Goal: Information Seeking & Learning: Understand process/instructions

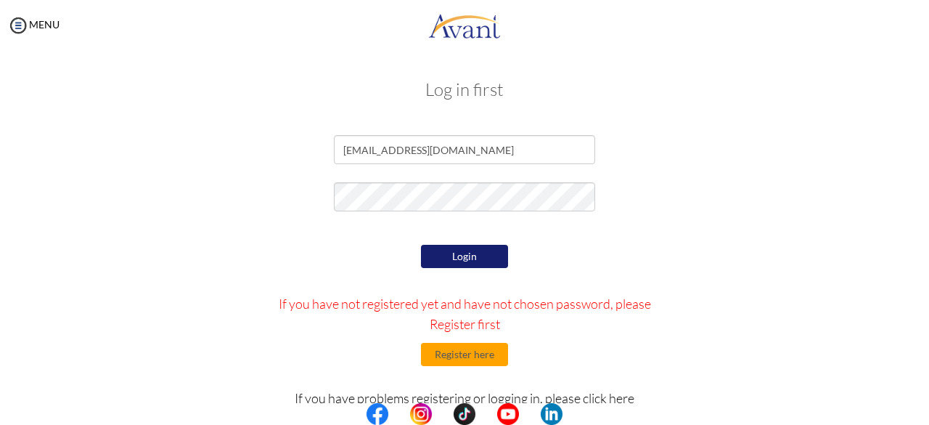
click at [465, 251] on button "Login" at bounding box center [464, 256] width 87 height 23
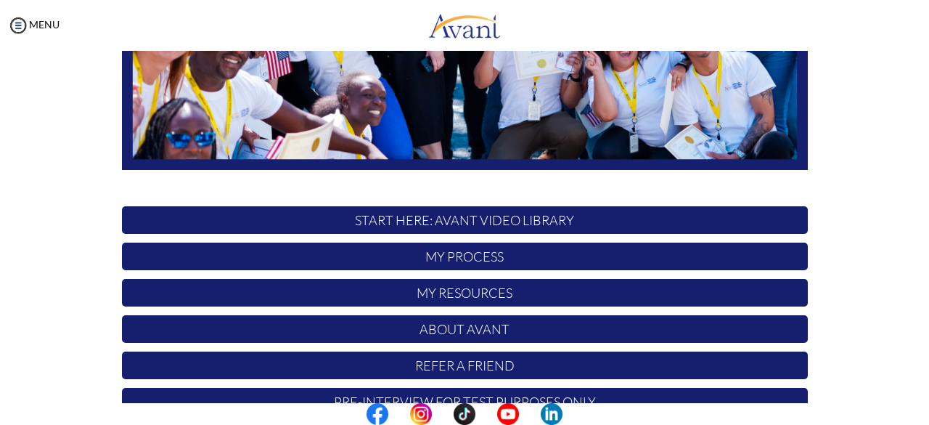
scroll to position [382, 0]
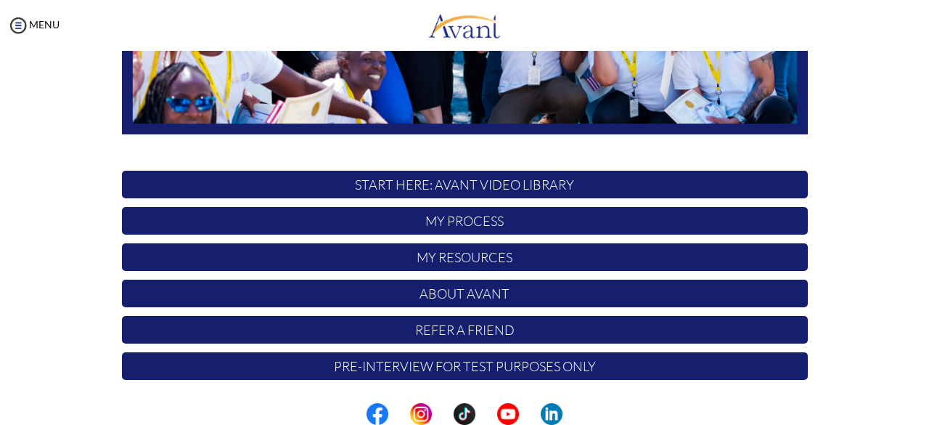
click at [614, 223] on p "My Process" at bounding box center [465, 221] width 686 height 28
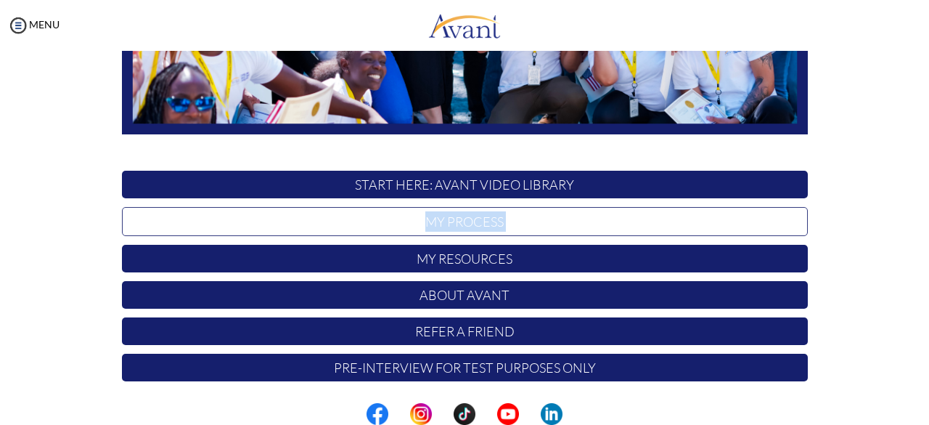
click at [614, 223] on p "My Process" at bounding box center [465, 221] width 686 height 29
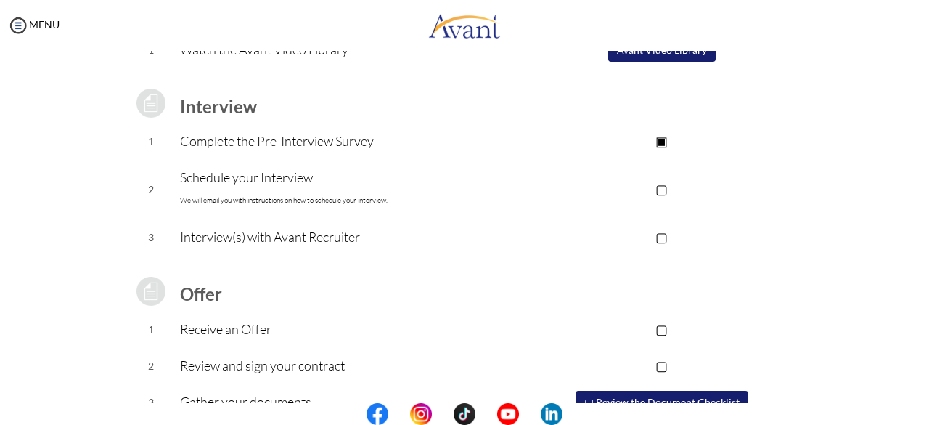
scroll to position [167, 0]
click at [663, 188] on p "▢" at bounding box center [661, 190] width 291 height 20
click at [669, 232] on p "▢" at bounding box center [661, 238] width 291 height 20
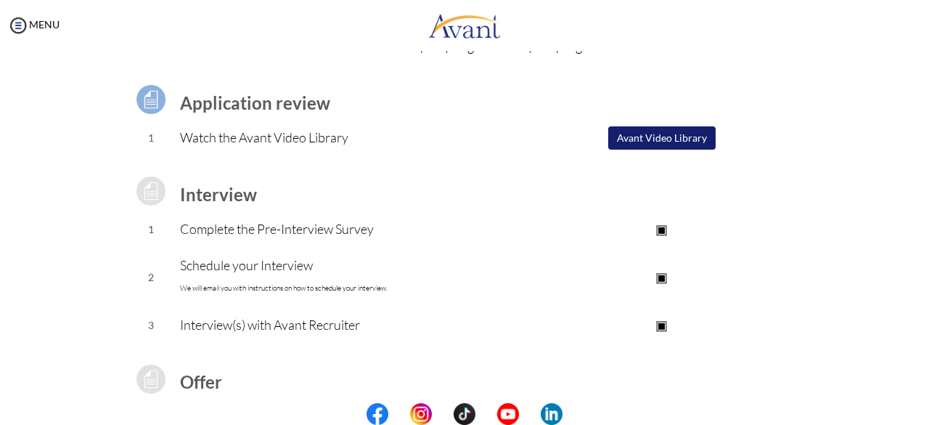
scroll to position [75, 0]
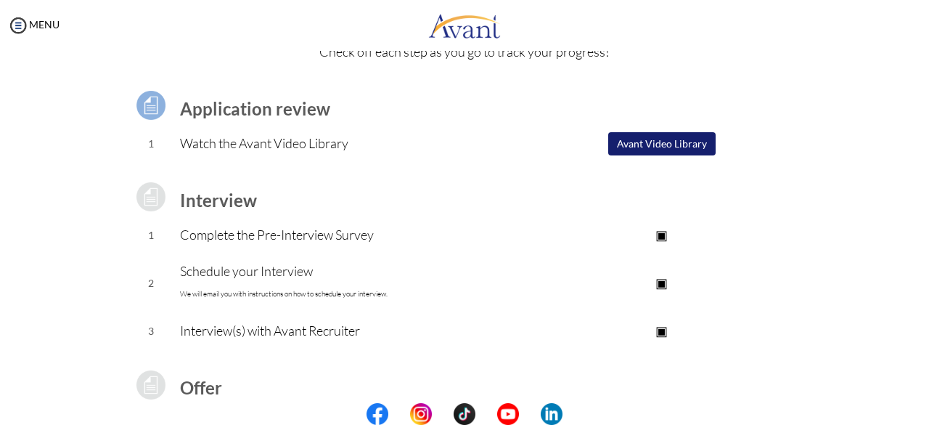
click at [662, 147] on button "Avant Video Library" at bounding box center [661, 143] width 107 height 23
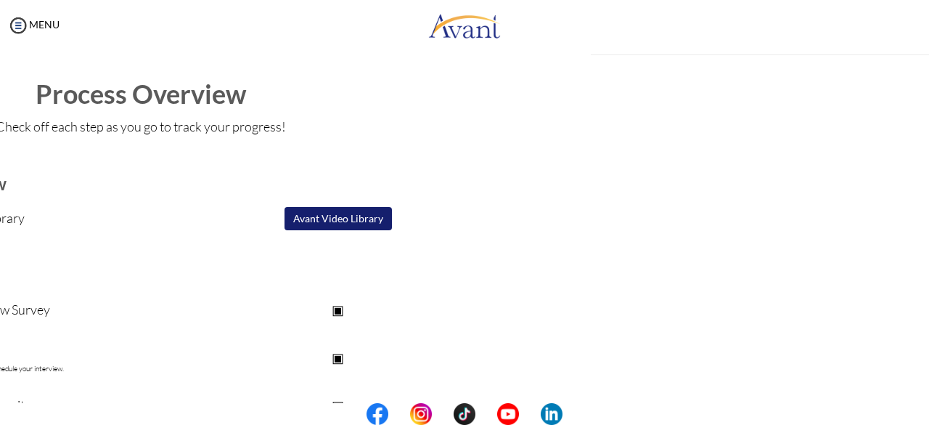
click at [662, 147] on div "My Status What is the next step? We would like you to watch the introductory vi…" at bounding box center [464, 263] width 929 height 425
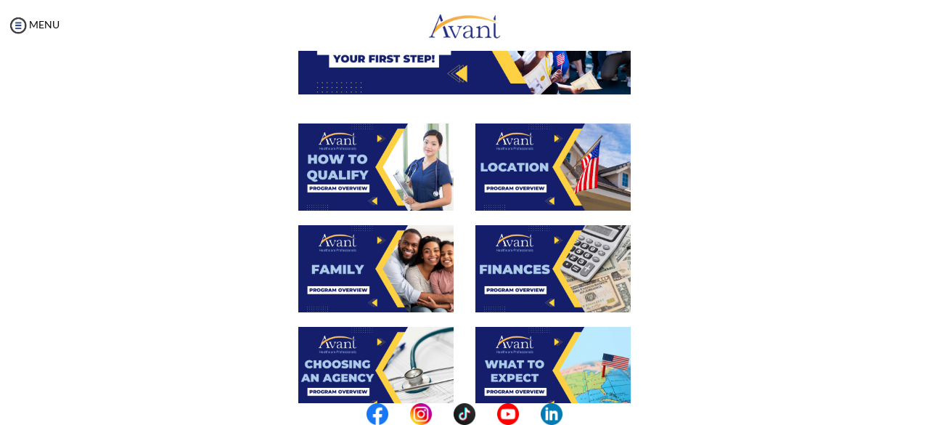
scroll to position [215, 0]
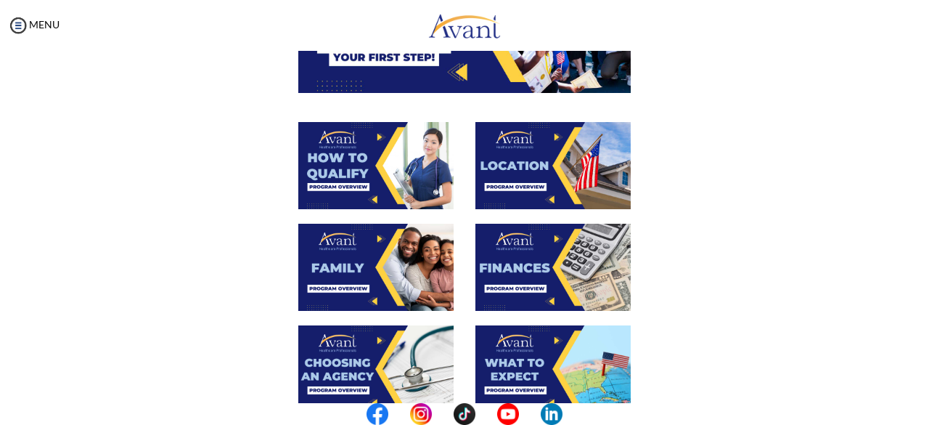
click at [379, 155] on img at bounding box center [375, 165] width 155 height 87
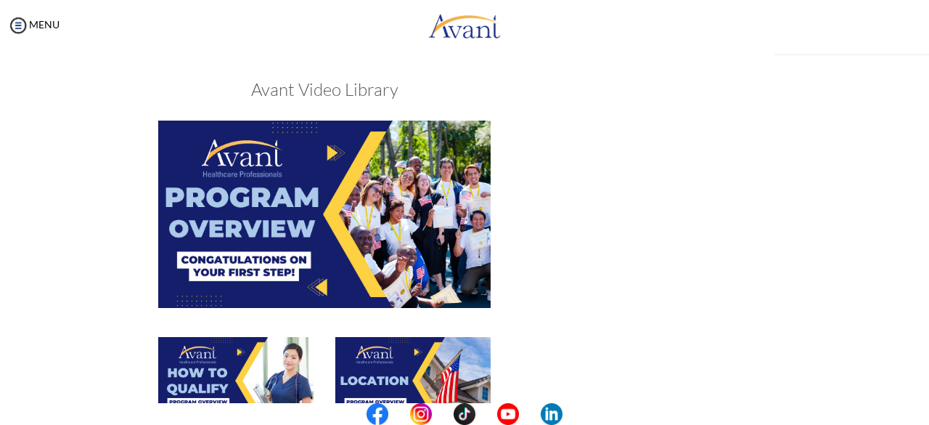
click at [379, 155] on div "My Status What is the next step? We would like you to watch the introductory vi…" at bounding box center [464, 263] width 929 height 425
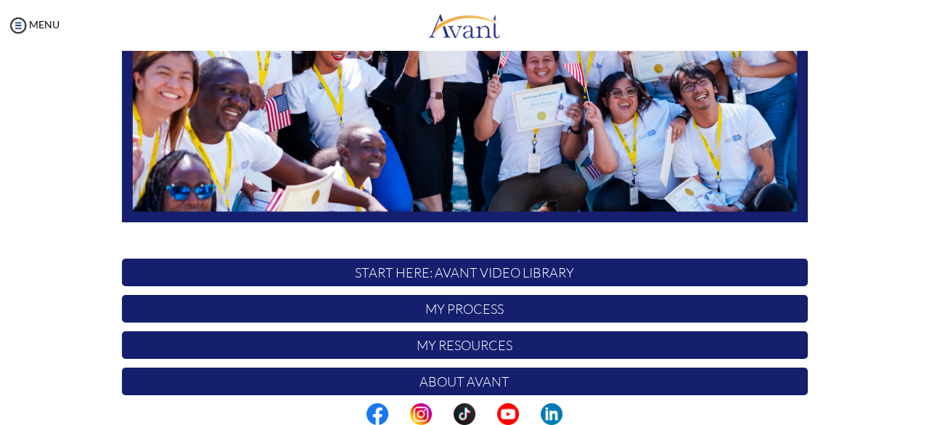
scroll to position [330, 0]
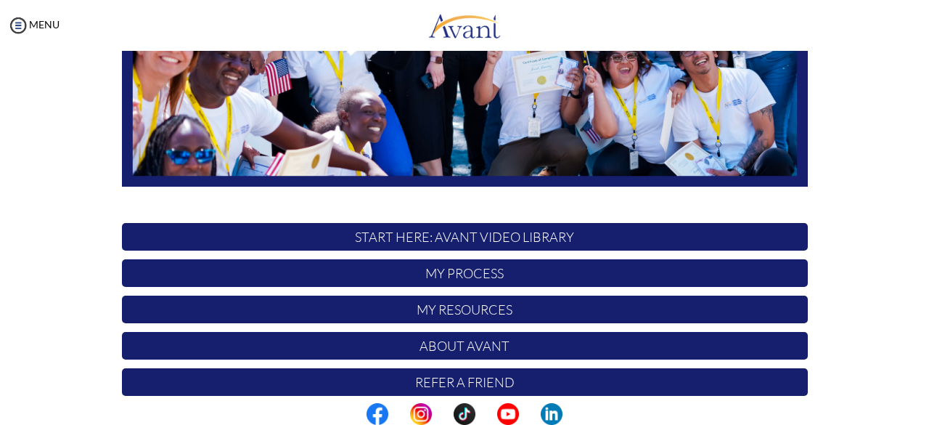
click at [517, 229] on p "START HERE: Avant Video Library" at bounding box center [465, 237] width 686 height 28
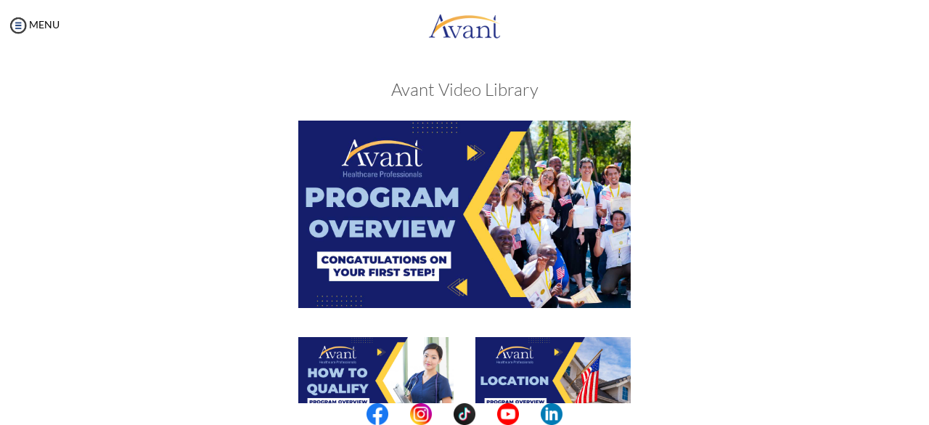
click at [448, 213] on img at bounding box center [464, 214] width 333 height 187
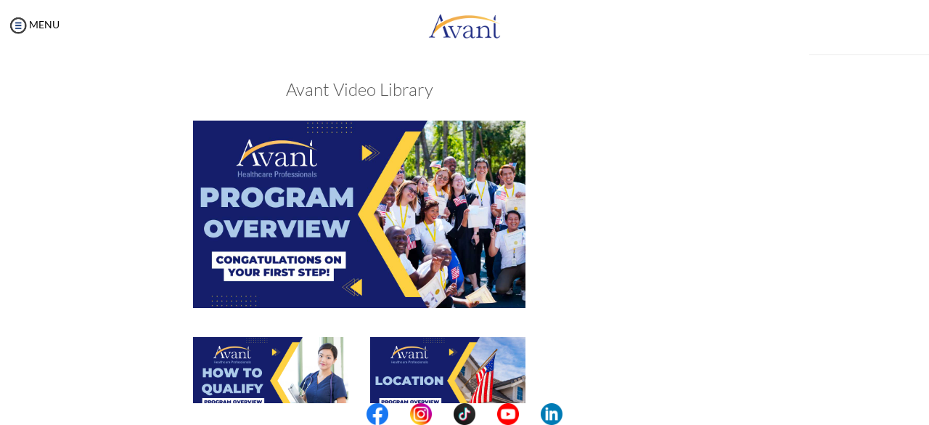
click at [448, 213] on div "My Status What is the next step? We would like you to watch the introductory vi…" at bounding box center [464, 263] width 929 height 425
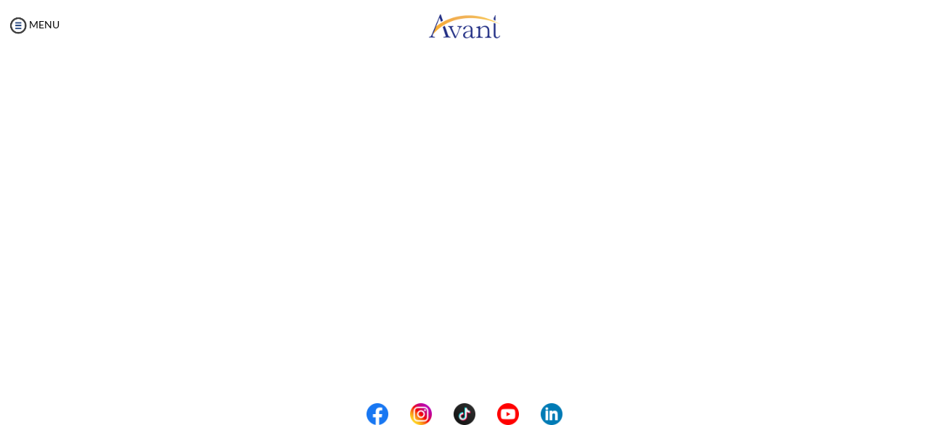
scroll to position [208, 0]
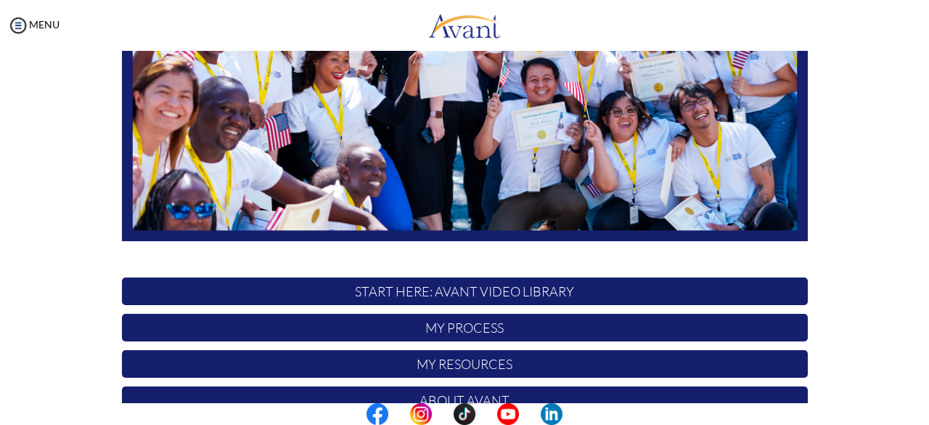
scroll to position [306, 0]
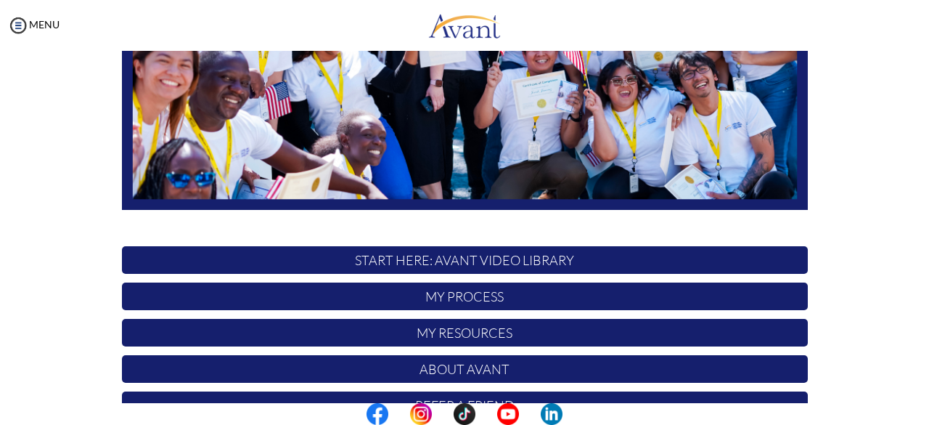
click at [552, 253] on p "START HERE: Avant Video Library" at bounding box center [465, 260] width 686 height 28
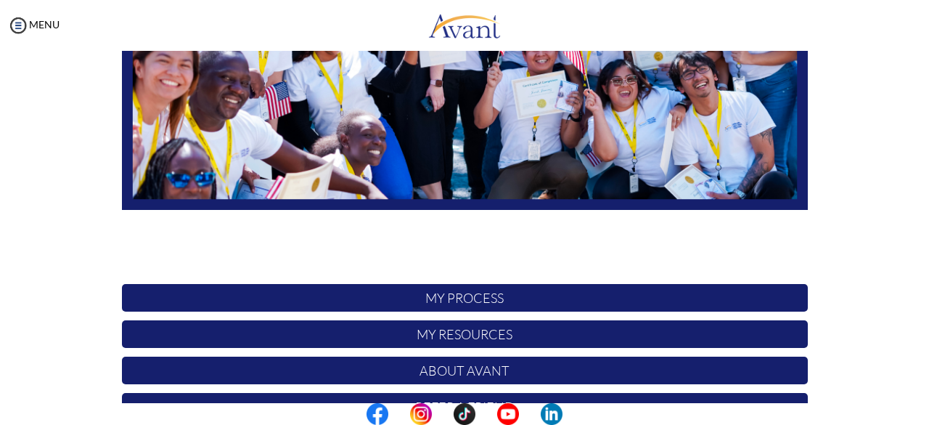
click at [552, 253] on p "START HERE: Avant Video Library" at bounding box center [465, 260] width 686 height 29
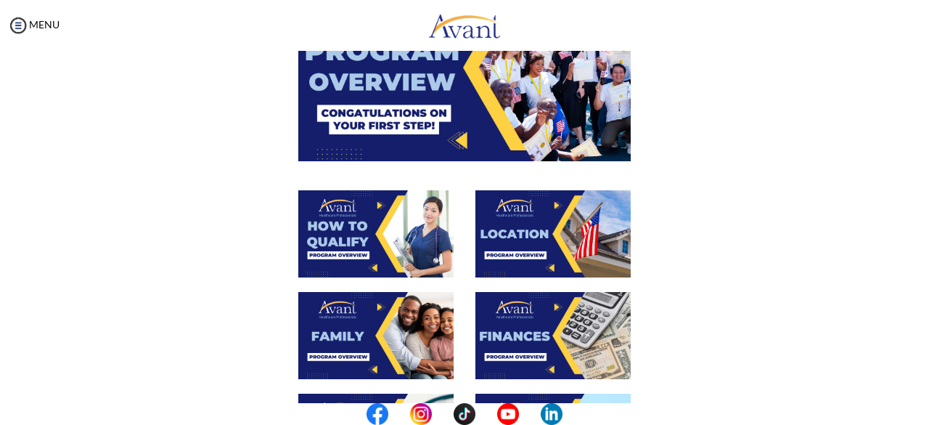
scroll to position [150, 0]
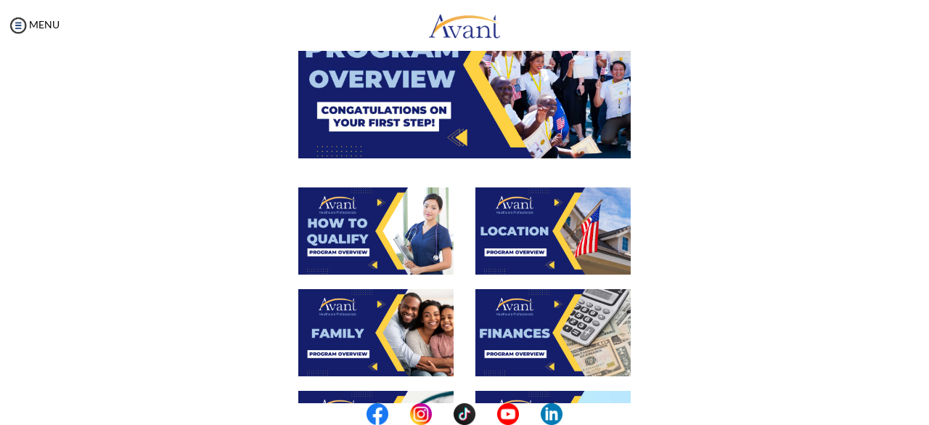
click at [388, 208] on img at bounding box center [375, 230] width 155 height 87
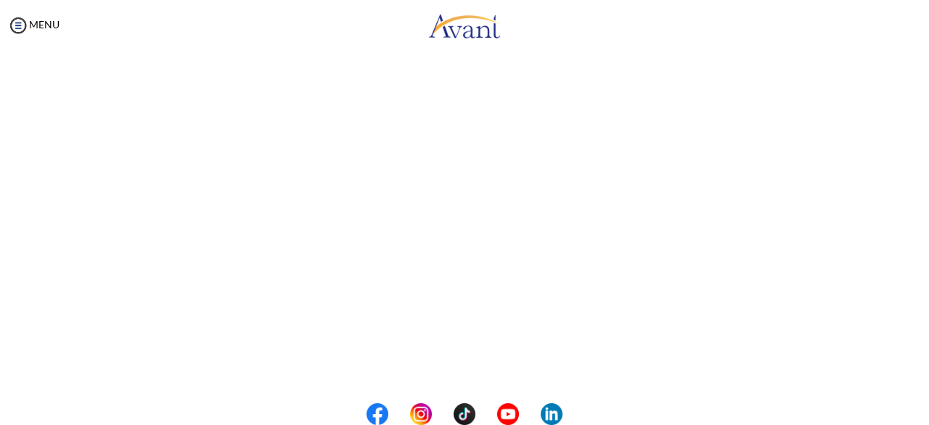
scroll to position [235, 0]
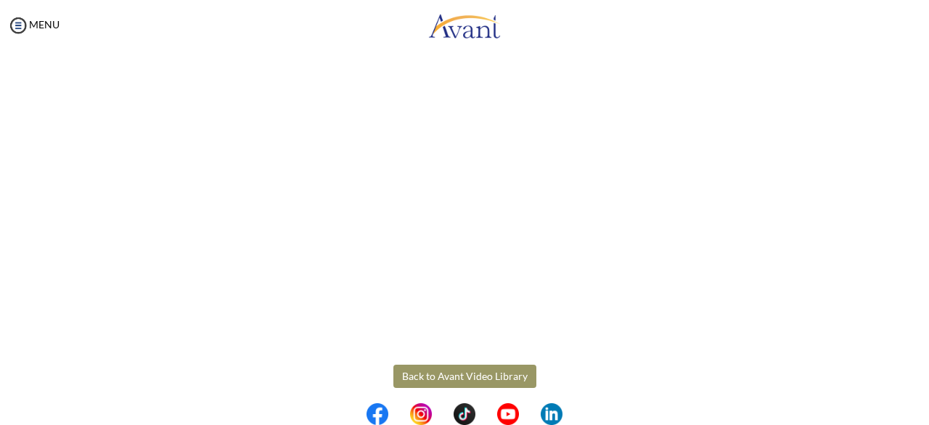
scroll to position [289, 0]
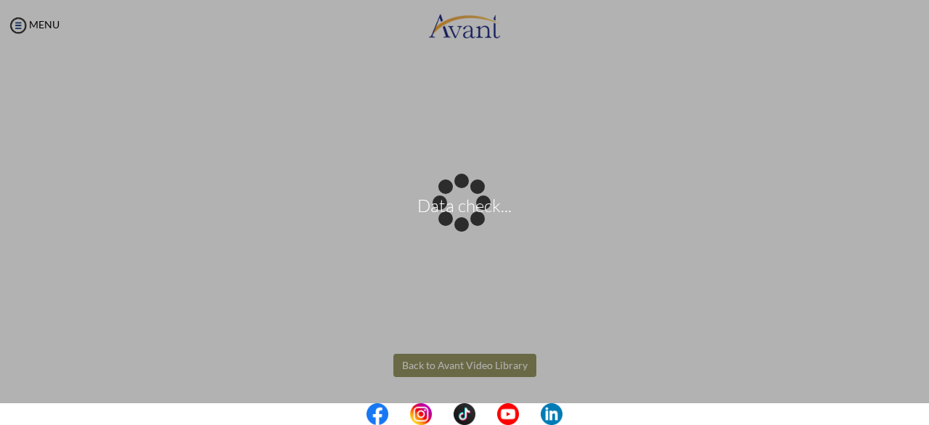
click at [466, 359] on body "Data check... Maintenance break. Please come back in 2 hours. MENU My Status Wh…" at bounding box center [464, 212] width 929 height 425
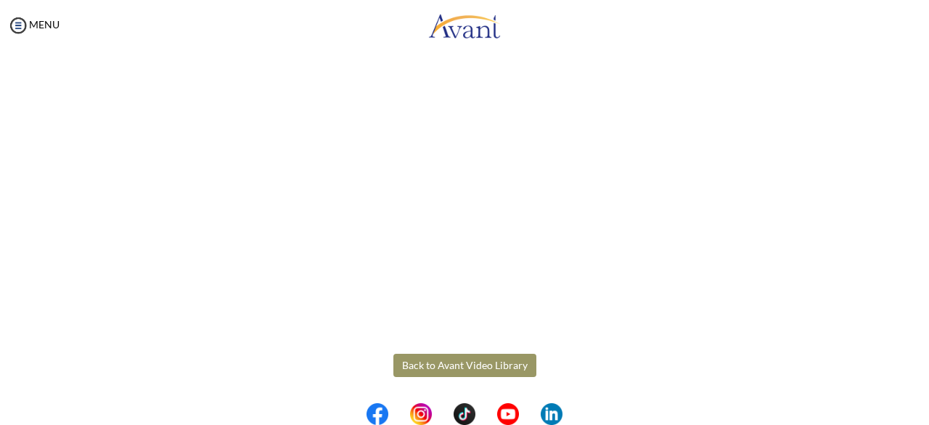
click at [466, 359] on button "Back to Avant Video Library" at bounding box center [464, 365] width 143 height 23
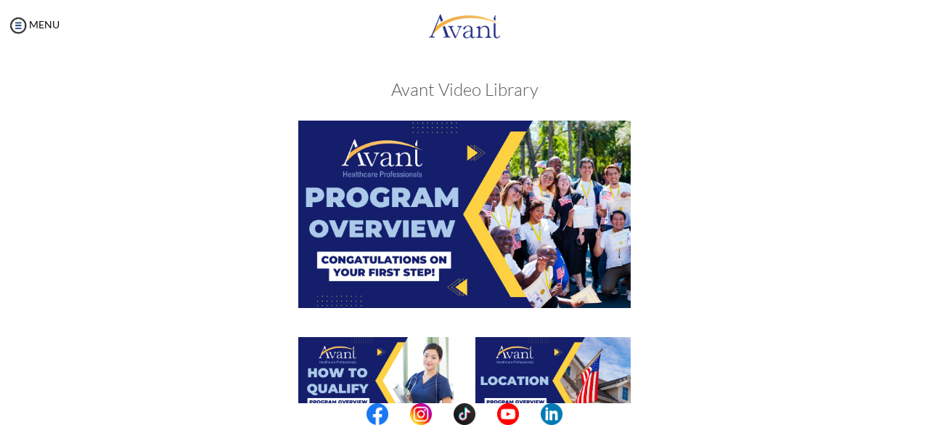
click at [571, 367] on img at bounding box center [553, 380] width 155 height 87
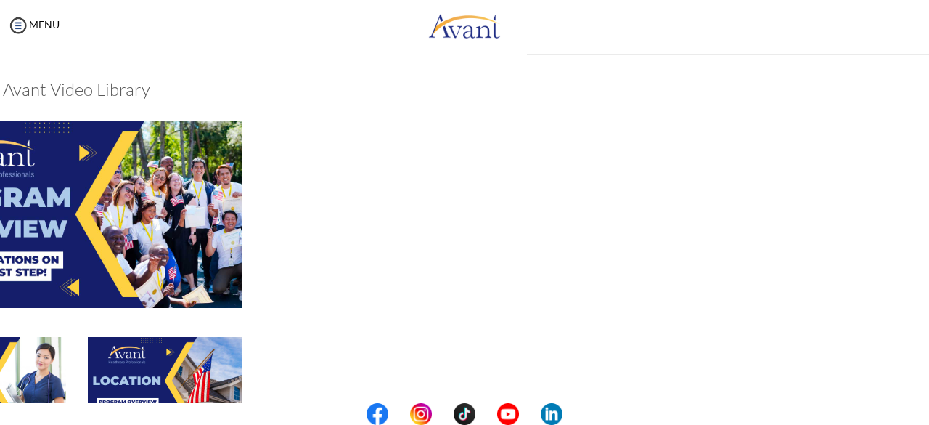
click at [571, 367] on div "My Status What is the next step? We would like you to watch the introductory vi…" at bounding box center [464, 263] width 929 height 425
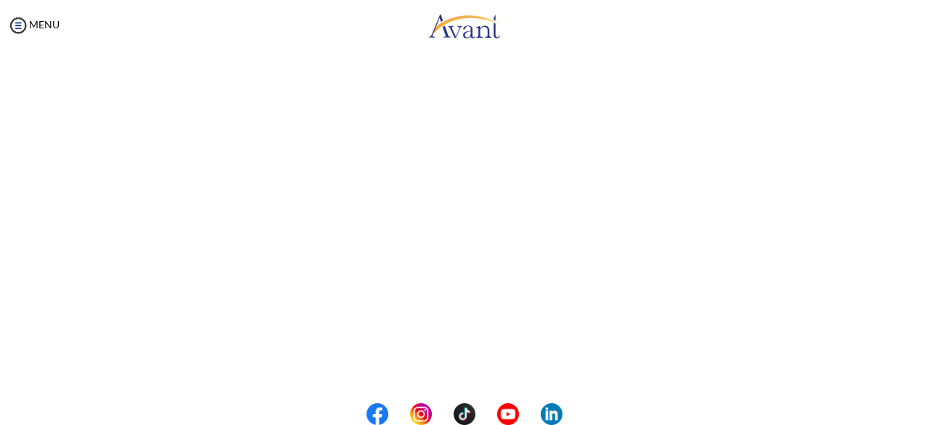
scroll to position [175, 0]
click at [890, 83] on body "Maintenance break. Please come back in 2 hours. MENU My Status What is the next…" at bounding box center [464, 212] width 929 height 425
click at [455, 366] on button "Back to Avant Video Library" at bounding box center [464, 365] width 143 height 23
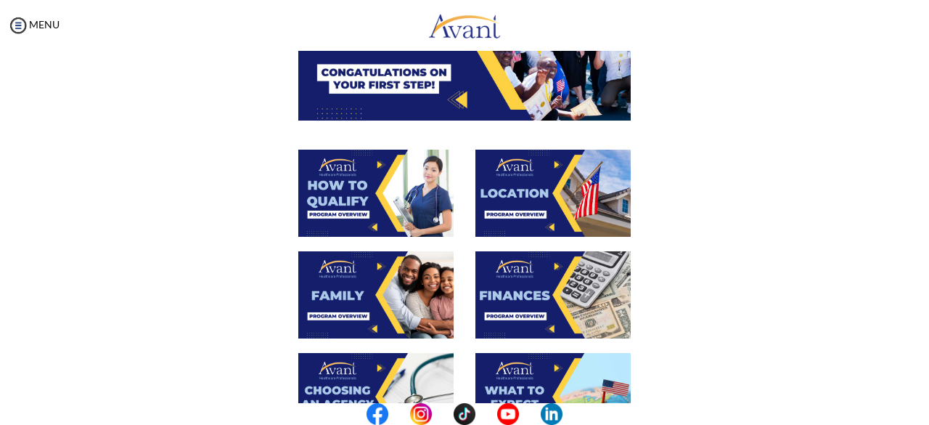
scroll to position [206, 0]
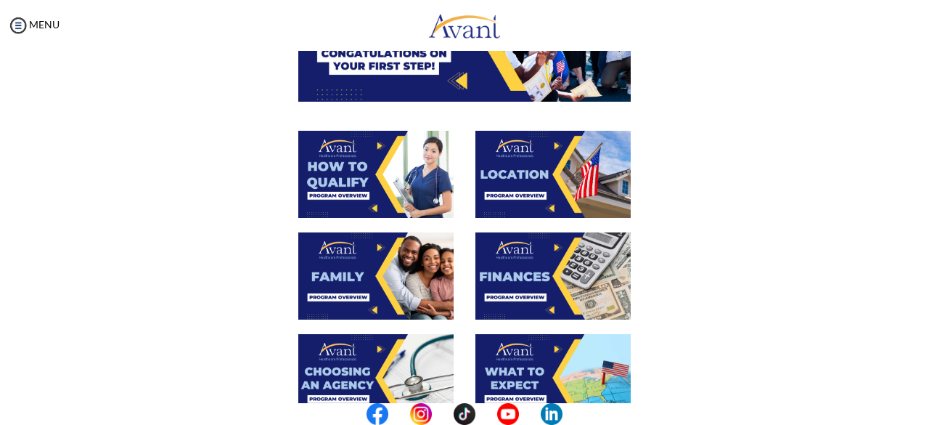
click at [355, 279] on img at bounding box center [375, 275] width 155 height 87
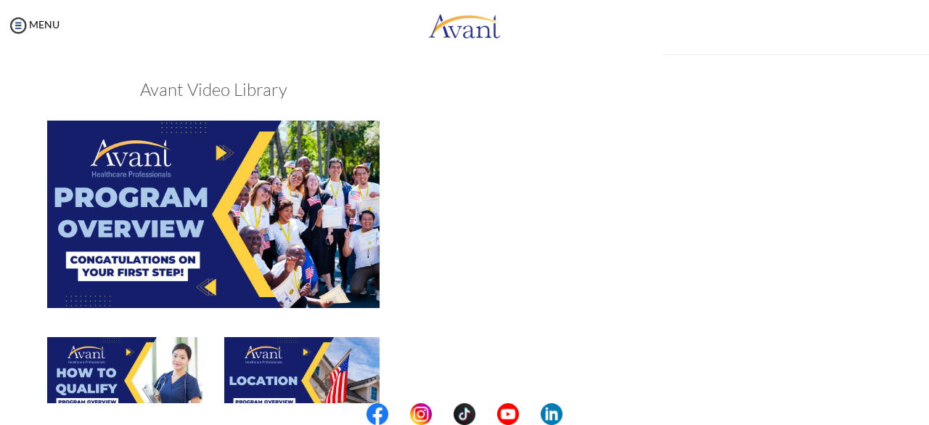
click at [355, 279] on div "My Status What is the next step? We would like you to watch the introductory vi…" at bounding box center [464, 263] width 929 height 425
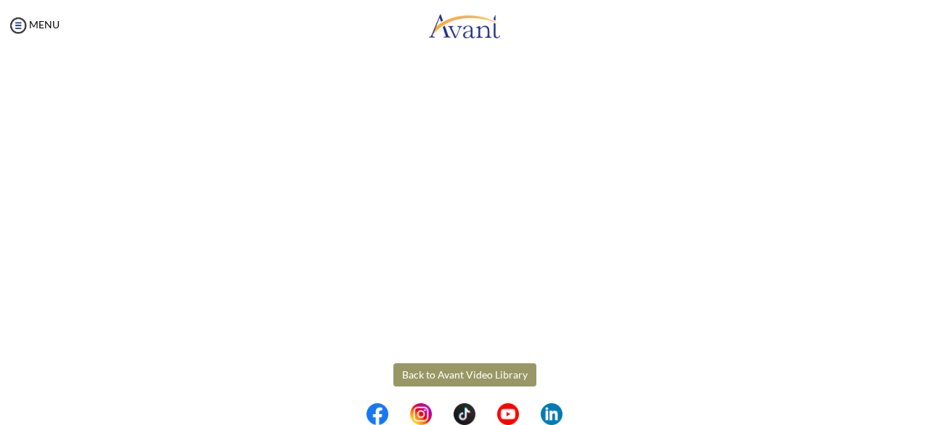
scroll to position [444, 0]
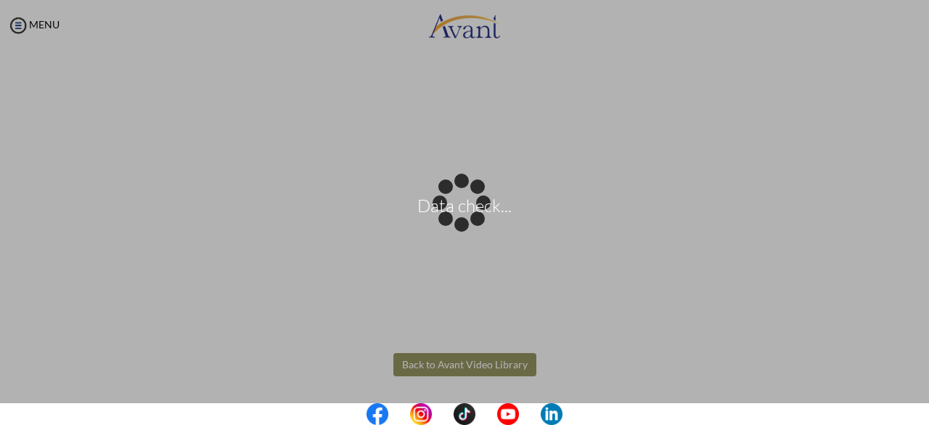
click at [492, 370] on body "Data check... Maintenance break. Please come back in 2 hours. MENU My Status Wh…" at bounding box center [464, 212] width 929 height 425
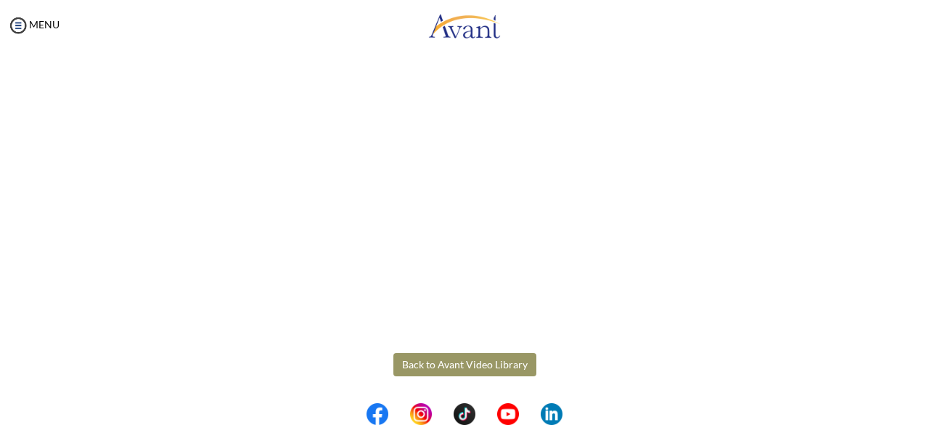
click at [486, 365] on button "Back to Avant Video Library" at bounding box center [464, 364] width 143 height 23
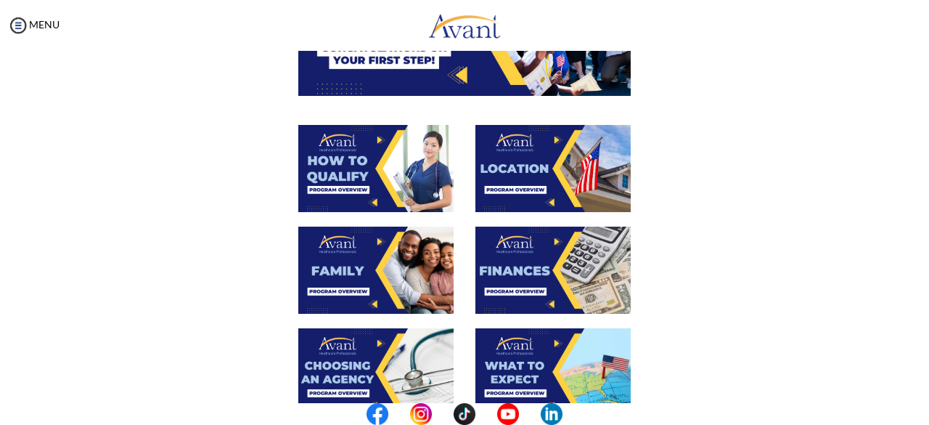
scroll to position [239, 0]
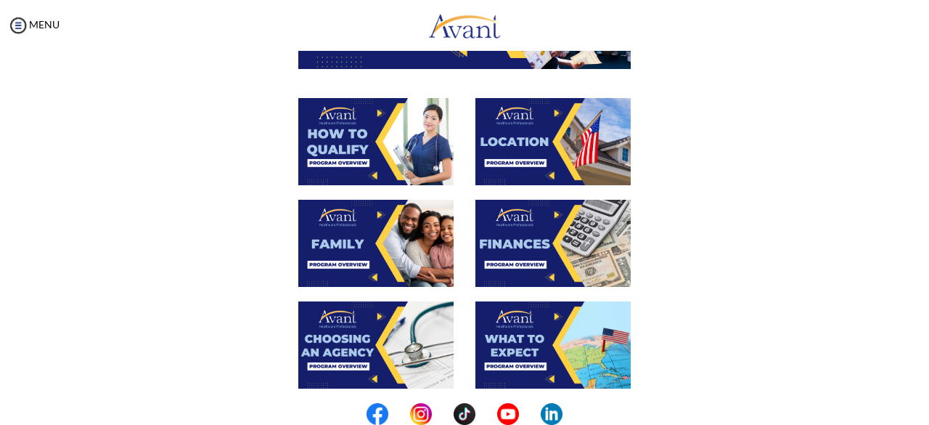
click at [565, 257] on img at bounding box center [553, 243] width 155 height 87
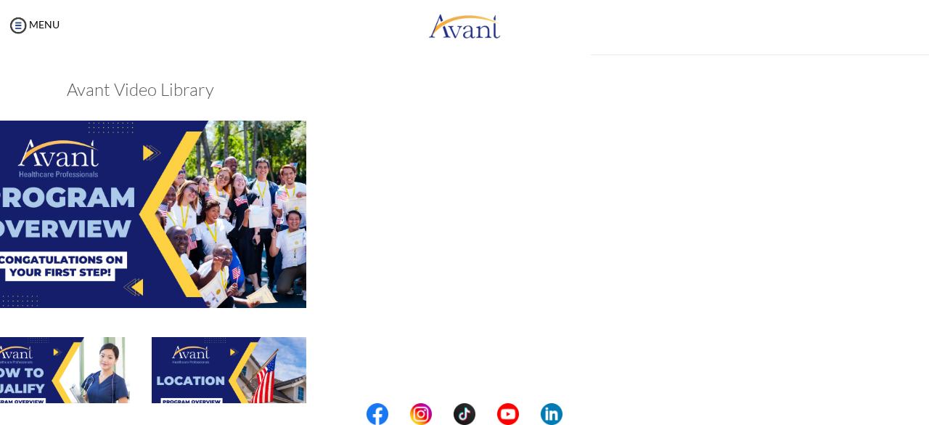
click at [565, 257] on div "My Status What is the next step? We would like you to watch the introductory vi…" at bounding box center [464, 263] width 929 height 425
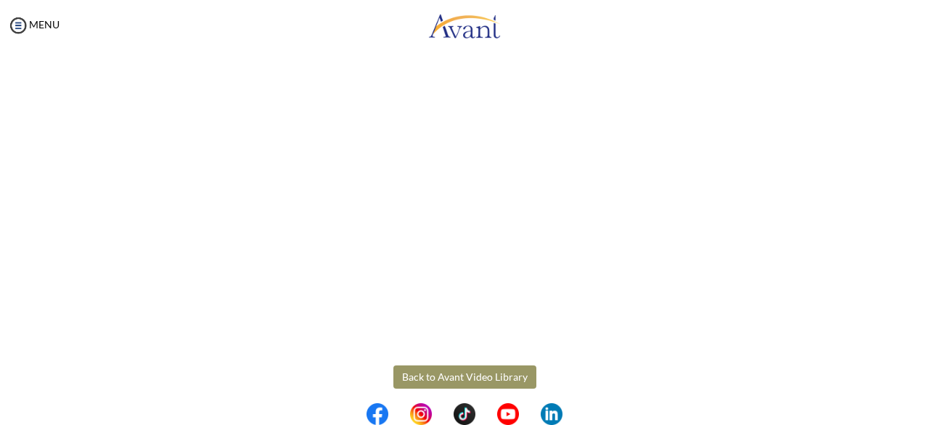
scroll to position [289, 0]
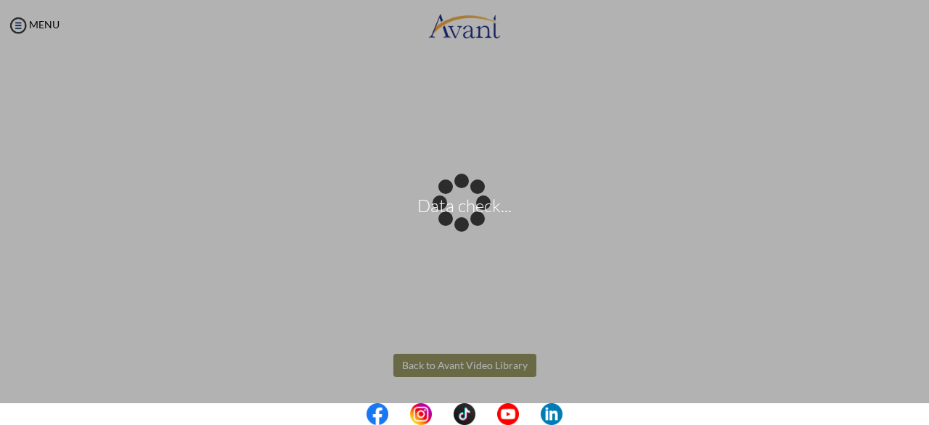
click at [488, 368] on body "Data check... Maintenance break. Please come back in 2 hours. MENU My Status Wh…" at bounding box center [464, 212] width 929 height 425
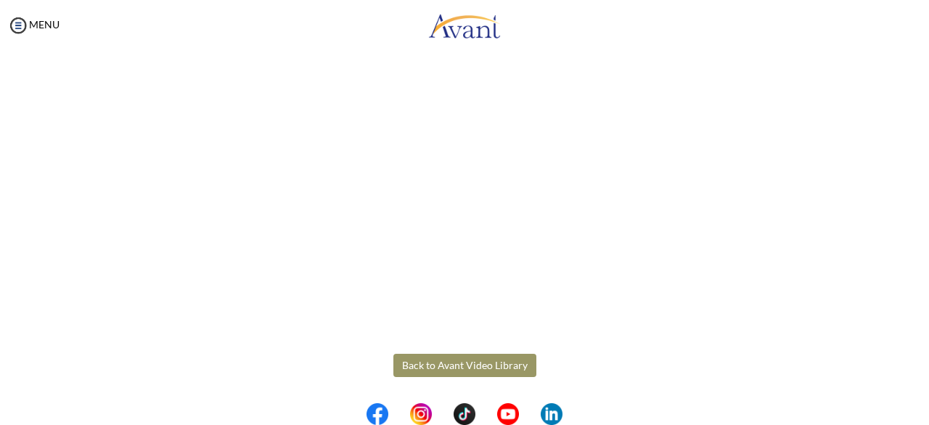
click at [488, 368] on button "Back to Avant Video Library" at bounding box center [464, 365] width 143 height 23
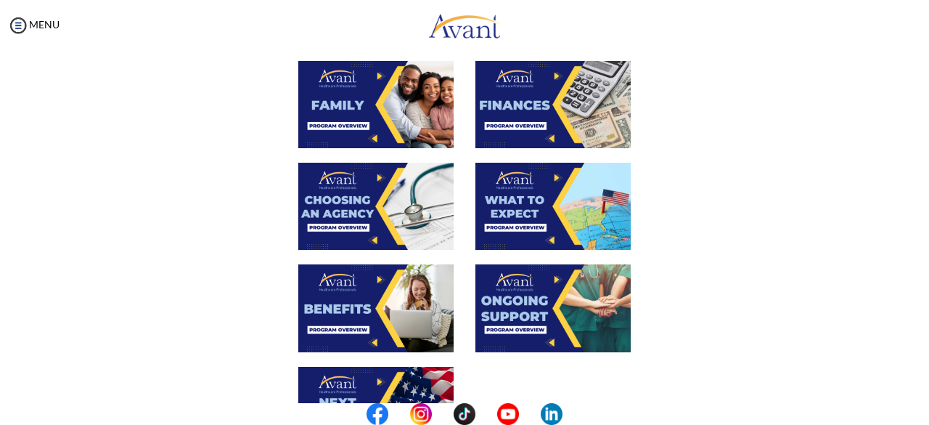
scroll to position [405, 0]
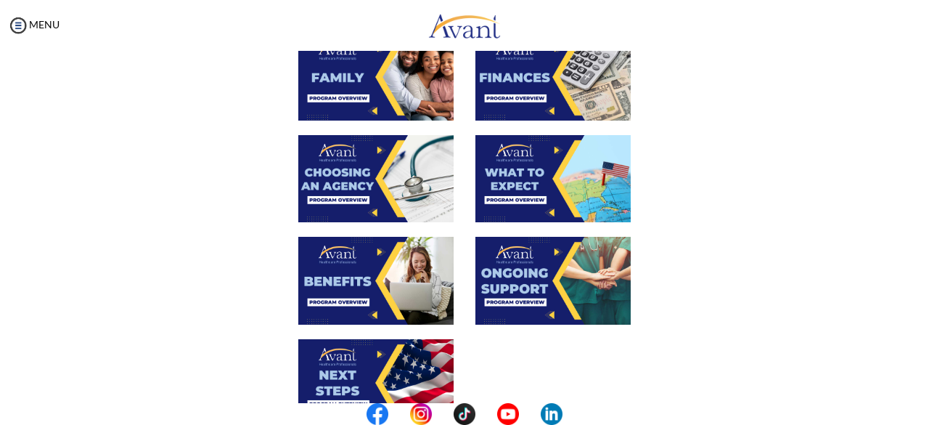
click at [386, 179] on img at bounding box center [375, 178] width 155 height 87
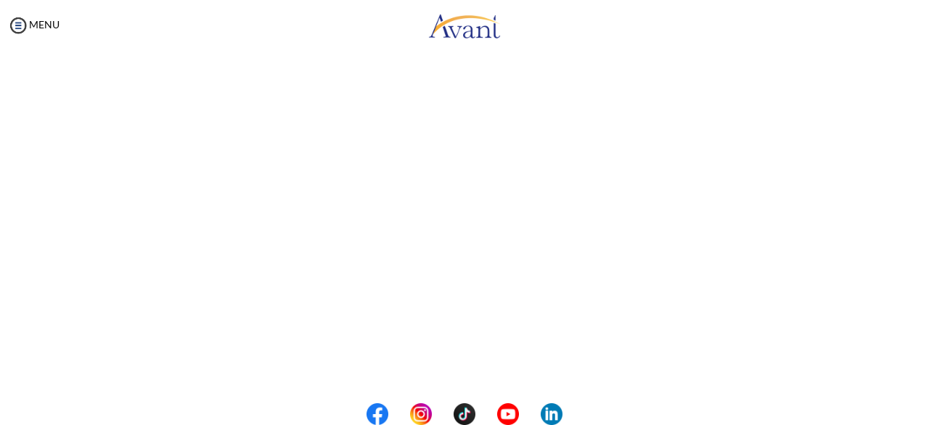
scroll to position [427, 0]
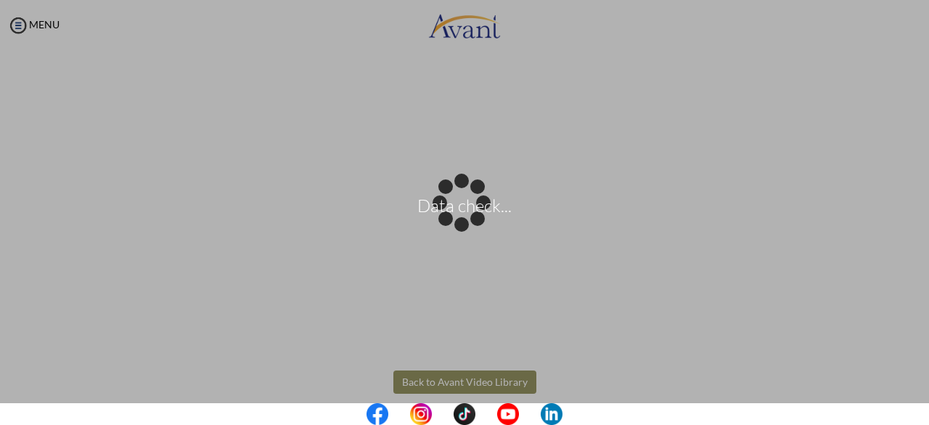
click at [504, 384] on body "Data check... Maintenance break. Please come back in 2 hours. MENU My Status Wh…" at bounding box center [464, 212] width 929 height 425
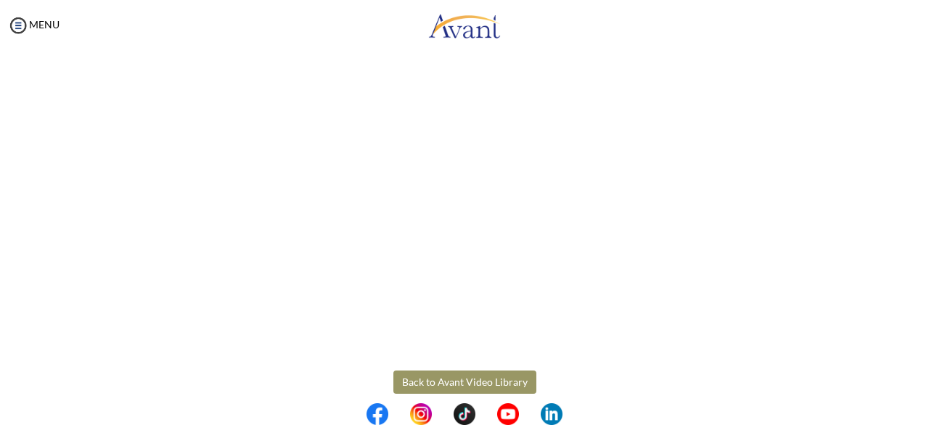
click at [504, 384] on button "Back to Avant Video Library" at bounding box center [464, 381] width 143 height 23
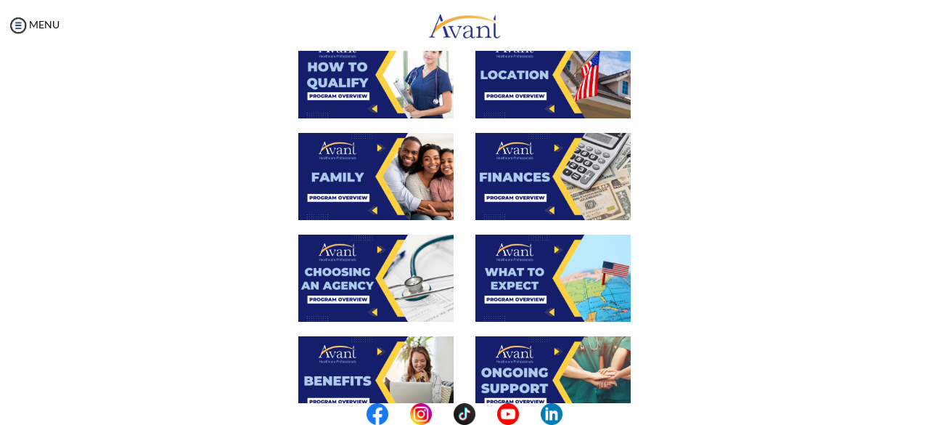
scroll to position [336, 0]
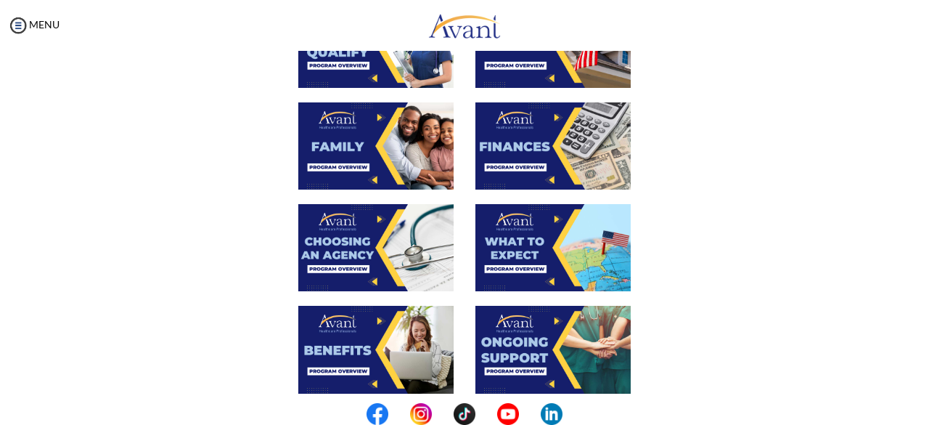
click at [547, 256] on img at bounding box center [553, 247] width 155 height 87
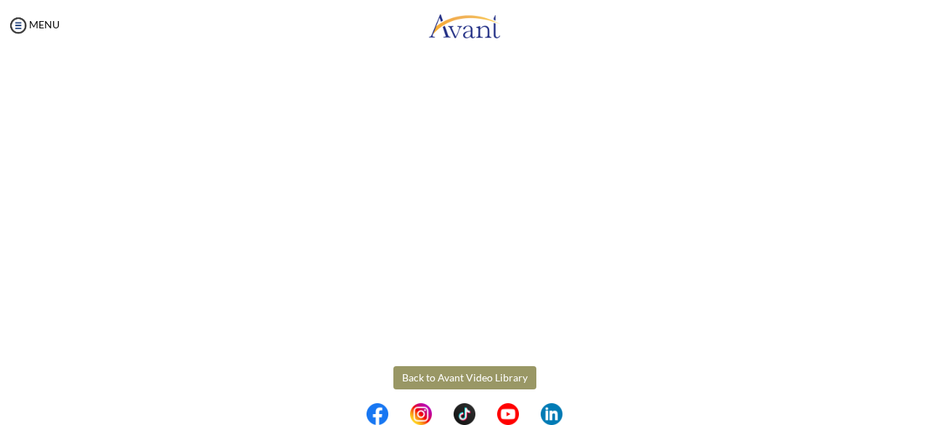
scroll to position [444, 0]
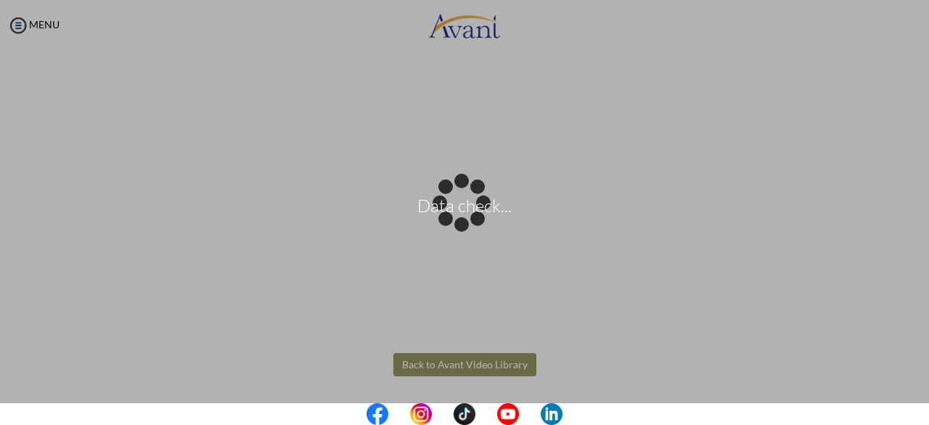
click at [463, 371] on body "Data check... Maintenance break. Please come back in 2 hours. MENU My Status Wh…" at bounding box center [464, 212] width 929 height 425
click at [496, 364] on body "Data check... Maintenance break. Please come back in 2 hours. MENU My Status Wh…" at bounding box center [464, 212] width 929 height 425
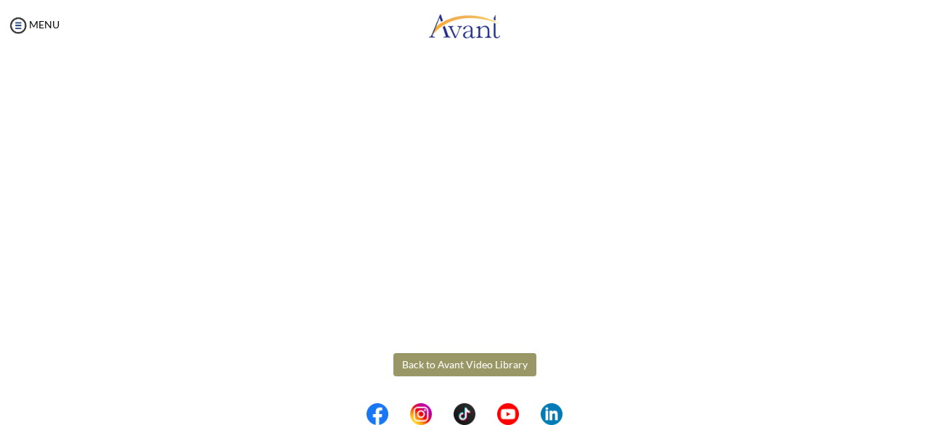
click at [496, 364] on button "Back to Avant Video Library" at bounding box center [464, 364] width 143 height 23
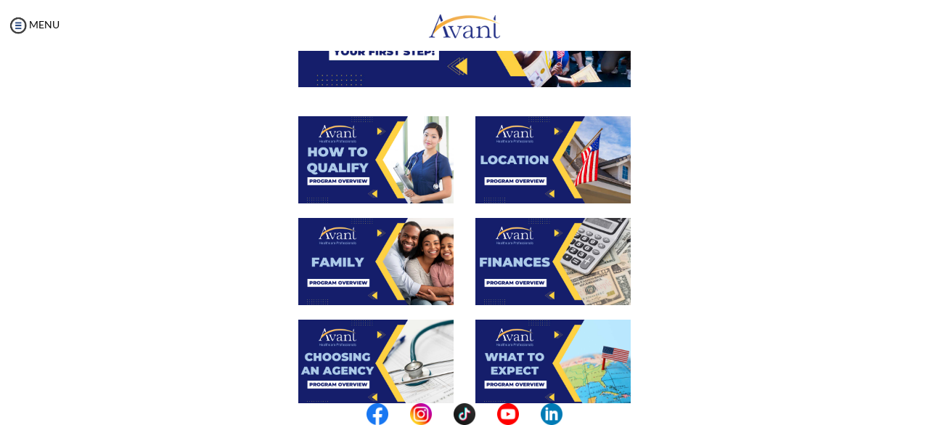
scroll to position [224, 0]
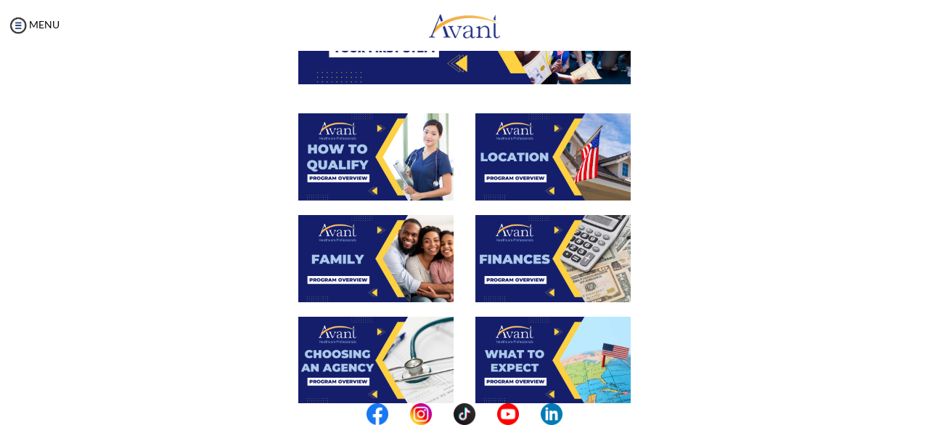
drag, startPoint x: 913, startPoint y: 303, endPoint x: 924, endPoint y: 287, distance: 19.9
click at [924, 287] on div "My Status What is the next step? We would like you to watch the introductory vi…" at bounding box center [464, 263] width 929 height 425
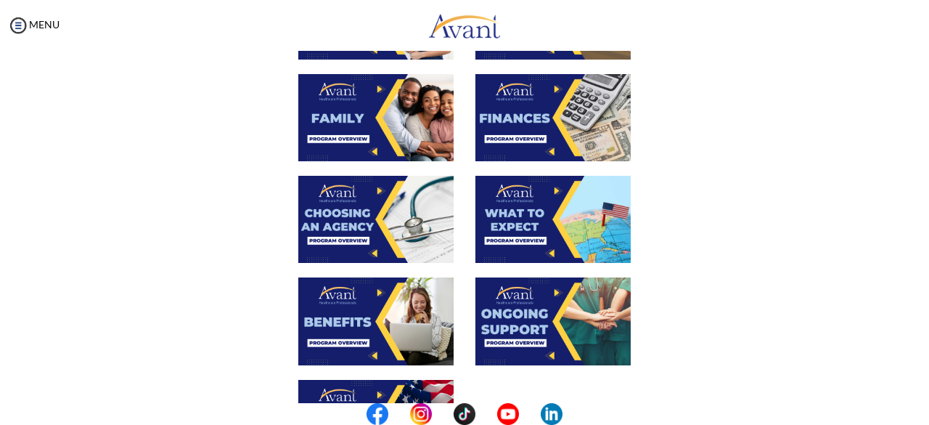
scroll to position [374, 0]
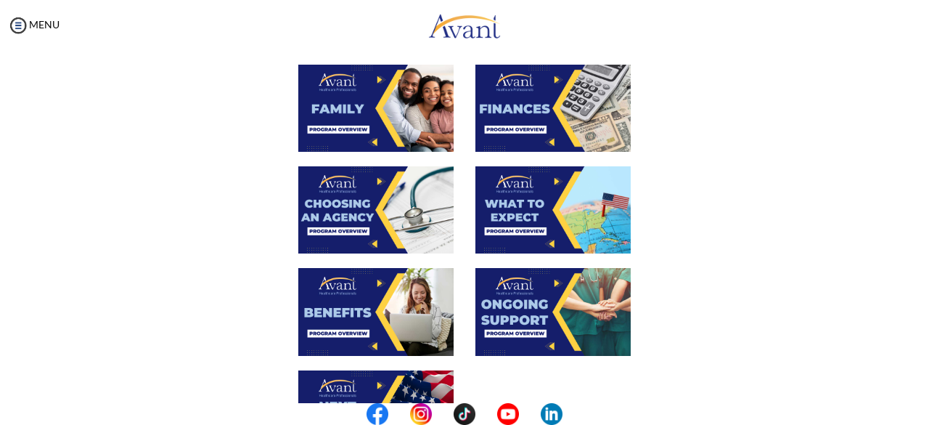
click at [347, 303] on img at bounding box center [375, 311] width 155 height 87
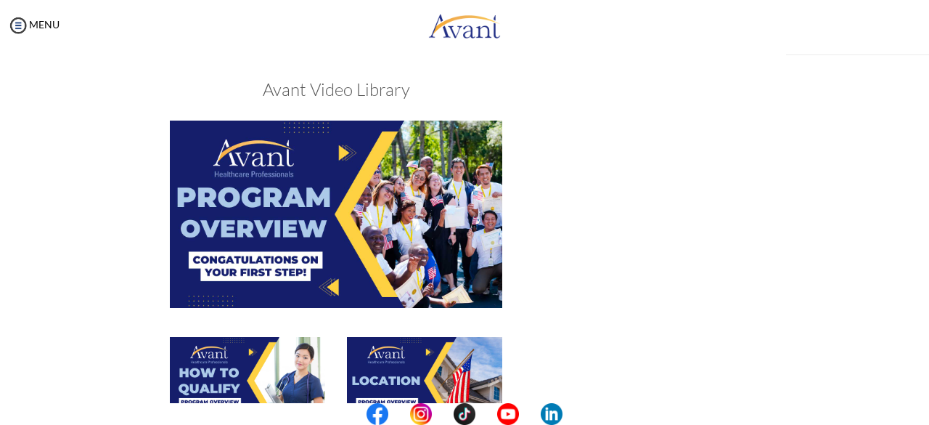
click at [347, 303] on div "My Status What is the next step? We would like you to watch the introductory vi…" at bounding box center [464, 263] width 929 height 425
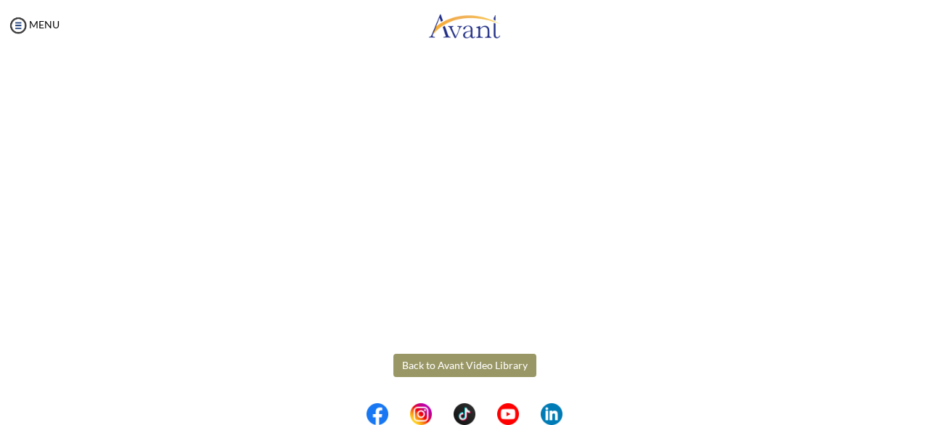
scroll to position [444, 0]
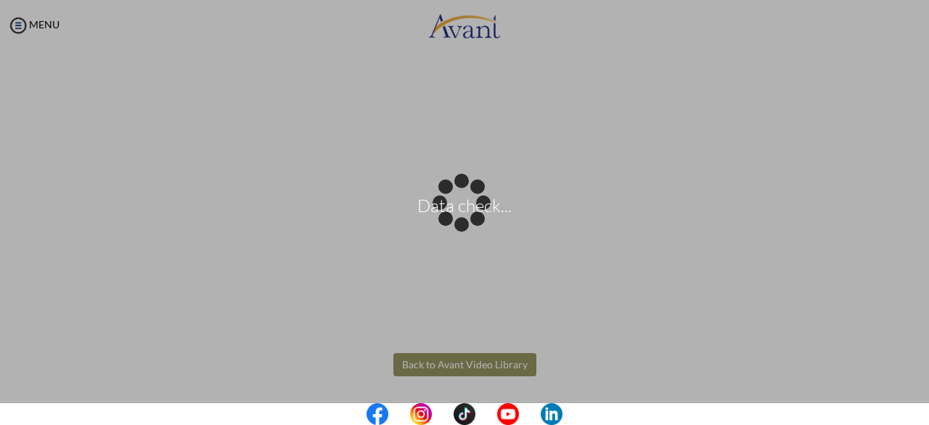
click at [439, 362] on body "Data check... Maintenance break. Please come back in 2 hours. MENU My Status Wh…" at bounding box center [464, 212] width 929 height 425
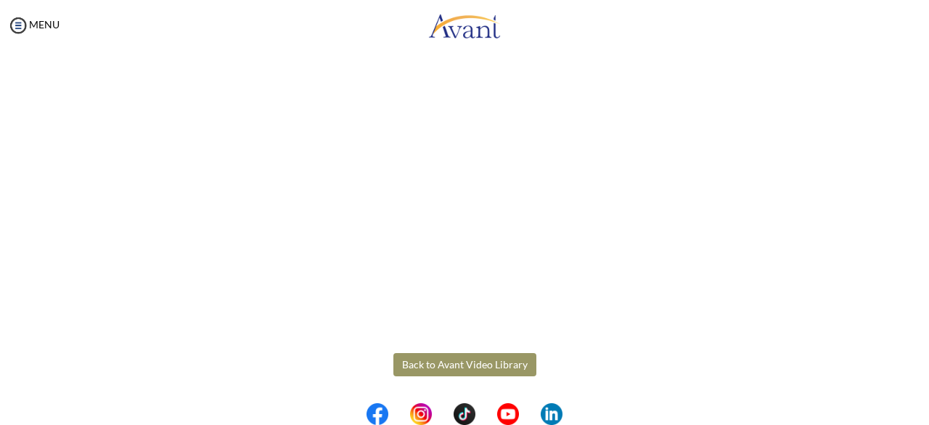
click at [439, 362] on button "Back to Avant Video Library" at bounding box center [464, 364] width 143 height 23
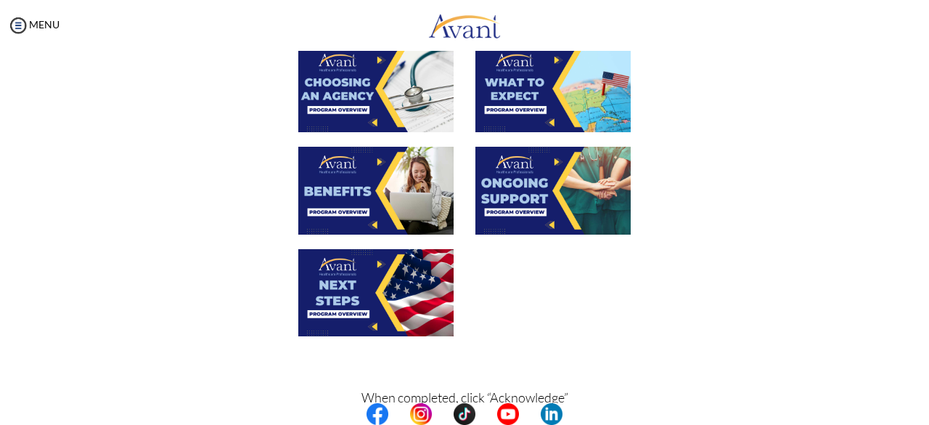
scroll to position [558, 0]
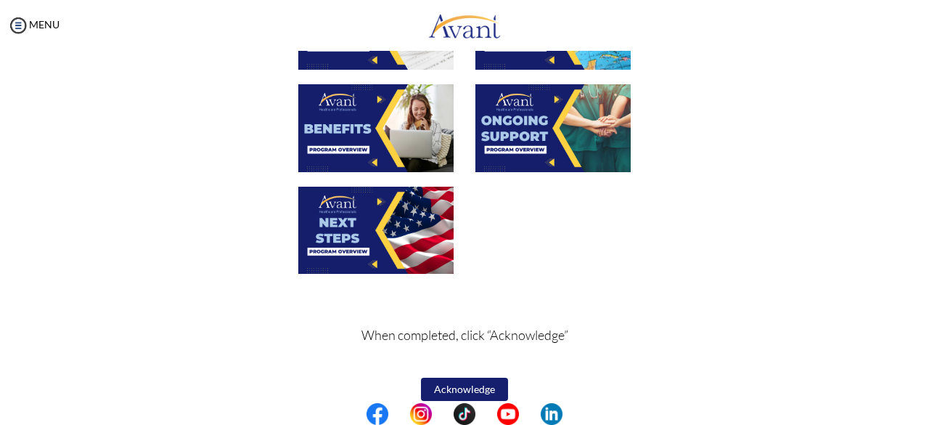
click at [556, 132] on img at bounding box center [553, 127] width 155 height 87
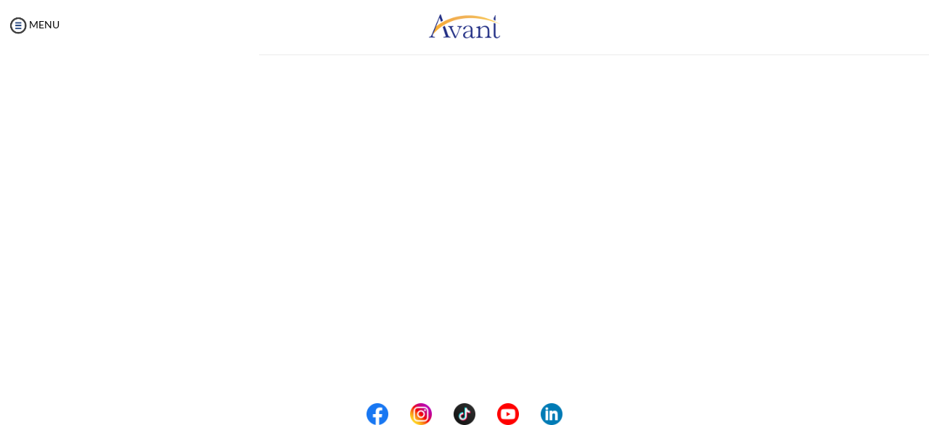
click at [556, 132] on div "My Status What is the next step? We would like you to watch the introductory vi…" at bounding box center [464, 263] width 929 height 425
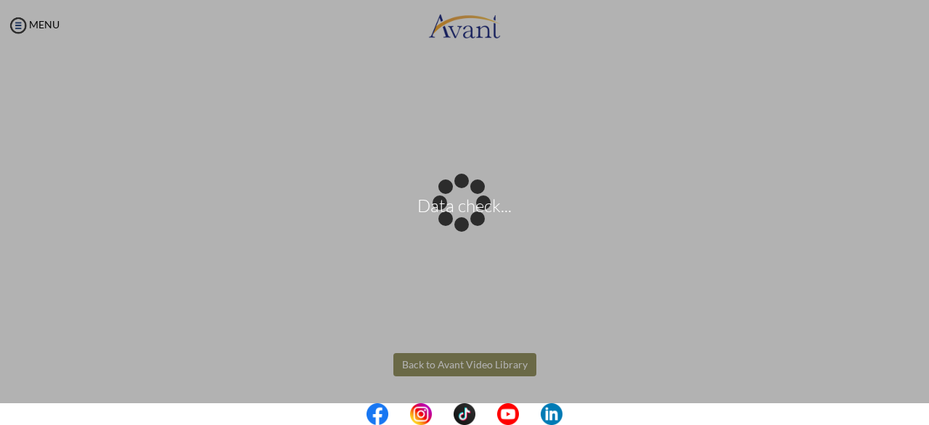
click at [477, 362] on body "Data check... Maintenance break. Please come back in 2 hours. MENU My Status Wh…" at bounding box center [464, 212] width 929 height 425
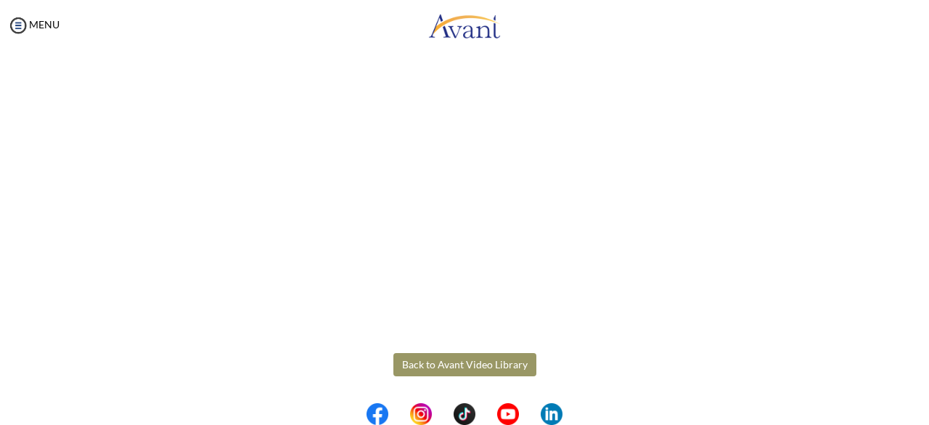
click at [477, 362] on button "Back to Avant Video Library" at bounding box center [464, 364] width 143 height 23
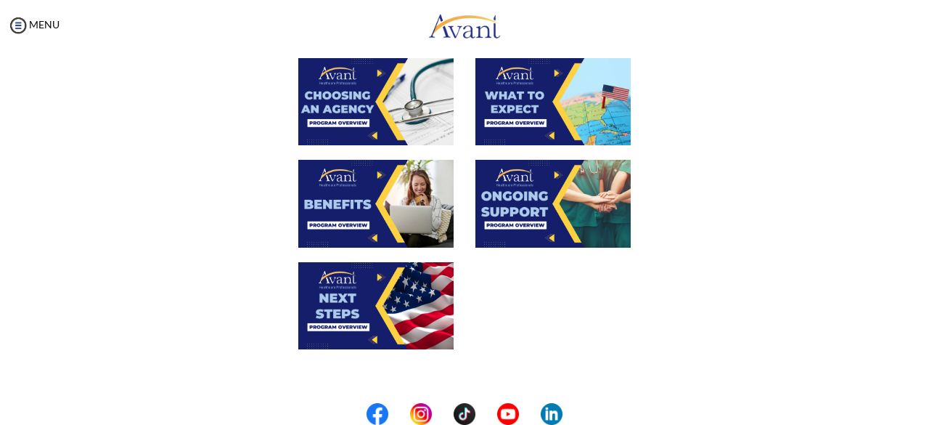
scroll to position [501, 0]
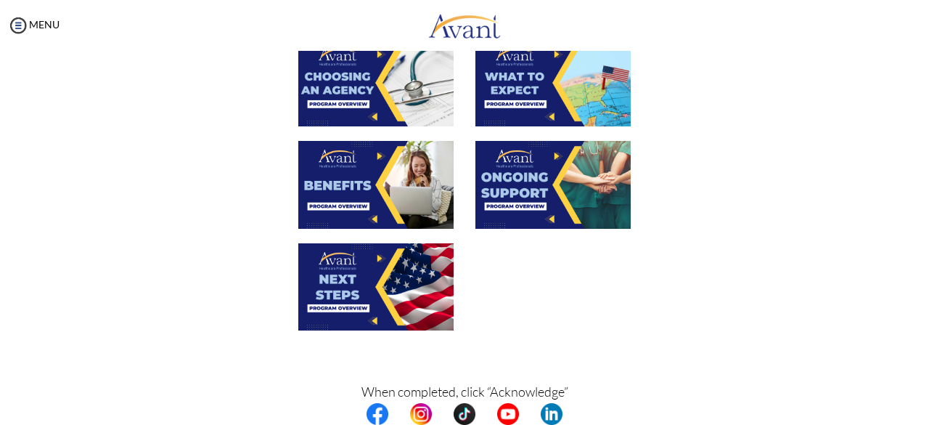
click at [367, 286] on img at bounding box center [375, 286] width 155 height 87
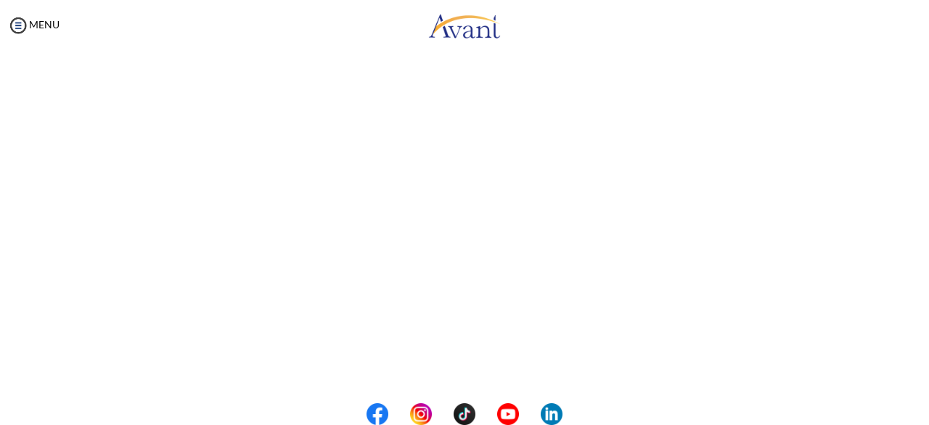
scroll to position [444, 0]
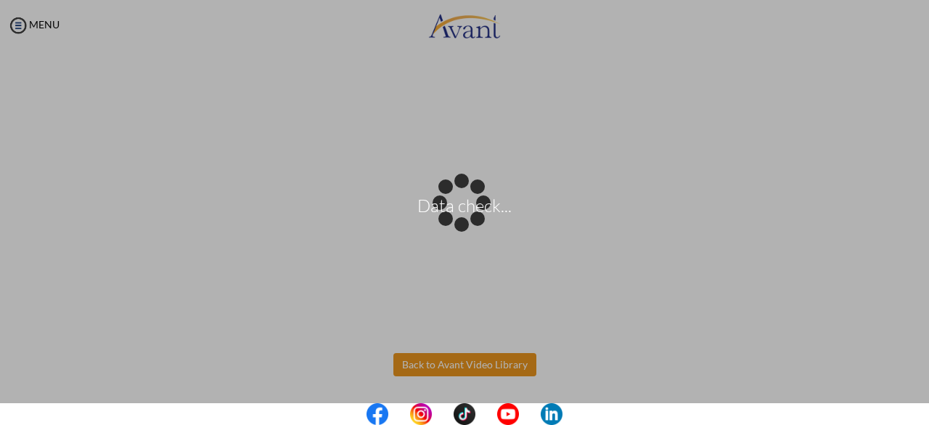
click at [454, 365] on body "Data check... Maintenance break. Please come back in 2 hours. MENU My Status Wh…" at bounding box center [464, 212] width 929 height 425
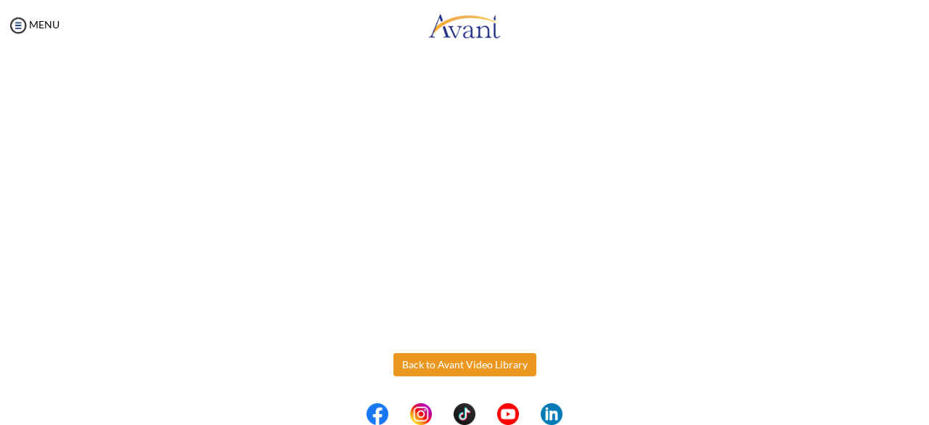
click at [454, 365] on button "Back to Avant Video Library" at bounding box center [464, 364] width 143 height 23
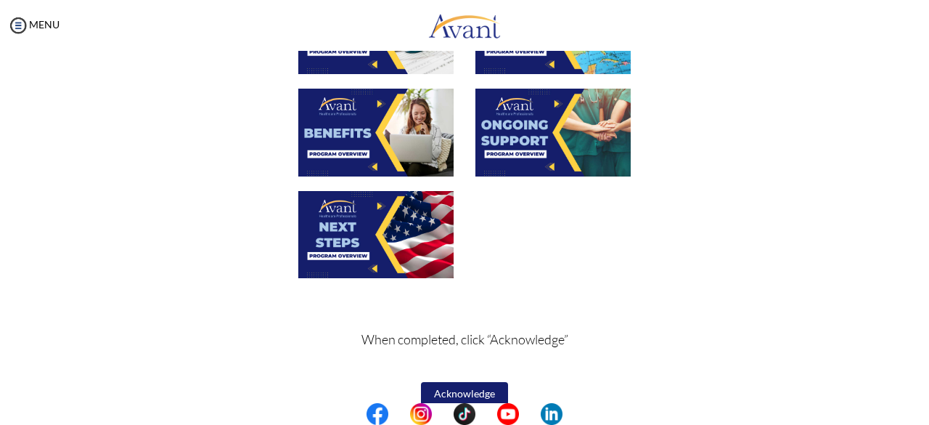
scroll to position [563, 0]
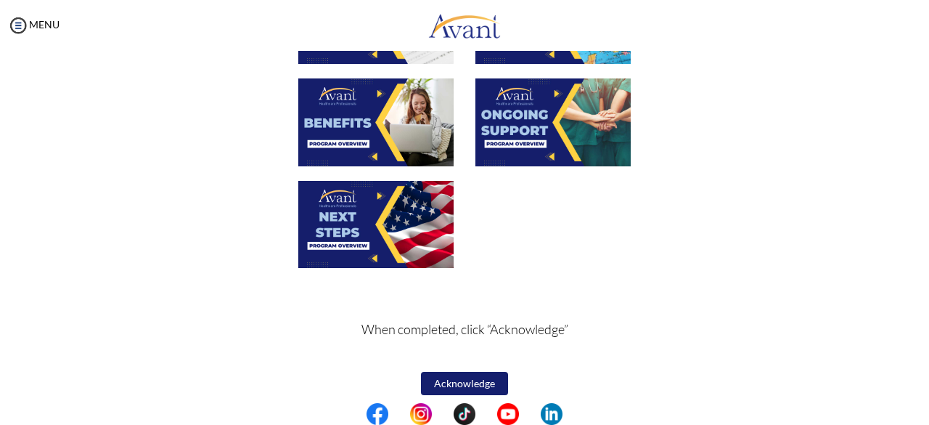
click at [449, 387] on button "Acknowledge" at bounding box center [464, 383] width 87 height 23
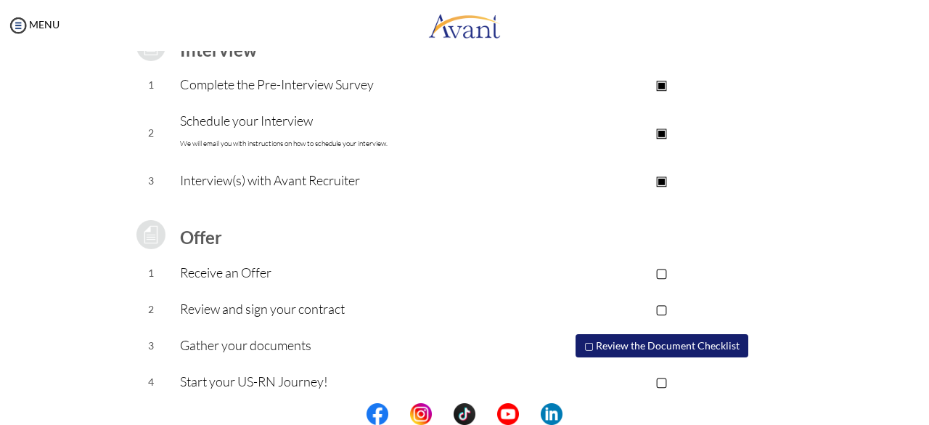
scroll to position [235, 0]
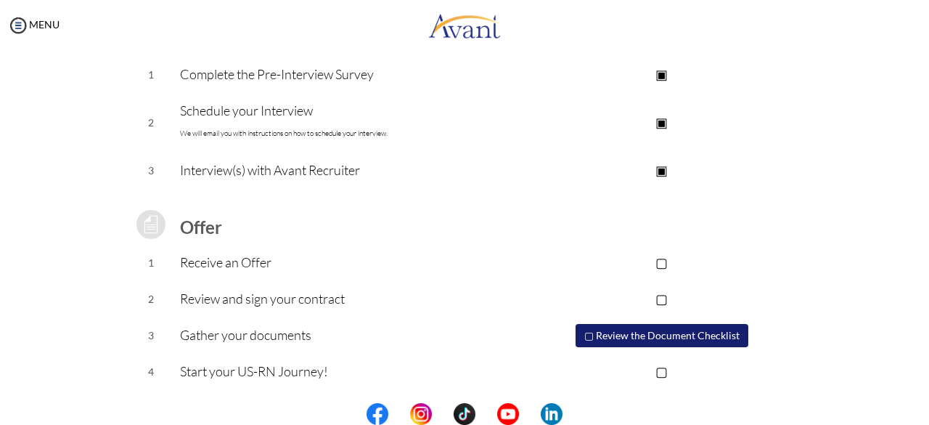
click at [664, 264] on p "▢" at bounding box center [661, 262] width 291 height 20
click at [664, 293] on p "▢" at bounding box center [661, 298] width 291 height 20
click at [587, 333] on button "▢ Review the Document Checklist" at bounding box center [662, 335] width 173 height 23
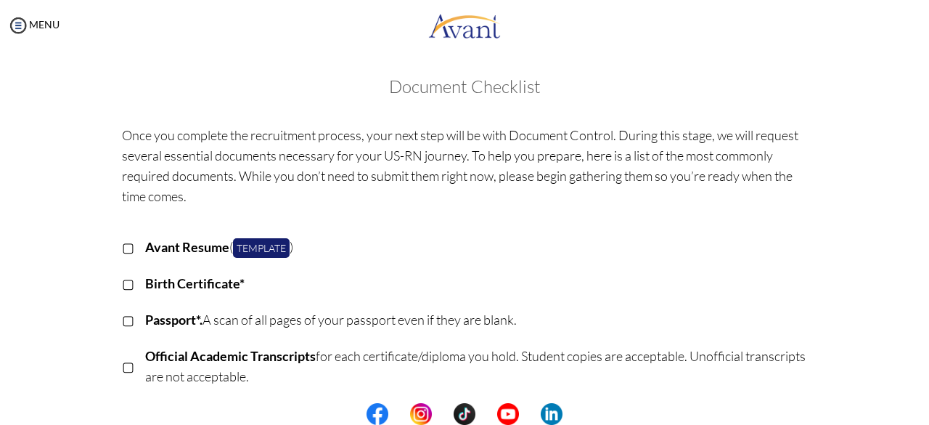
scroll to position [0, 0]
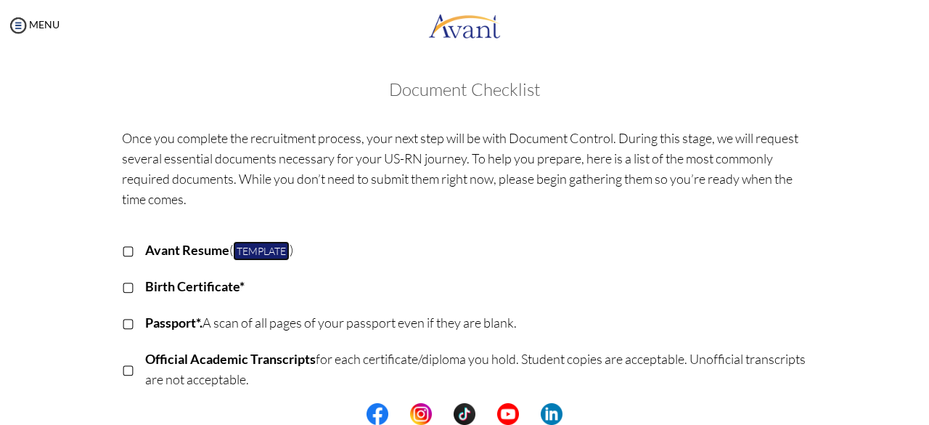
click at [264, 242] on link "Template" at bounding box center [261, 251] width 57 height 20
